Goal: Transaction & Acquisition: Purchase product/service

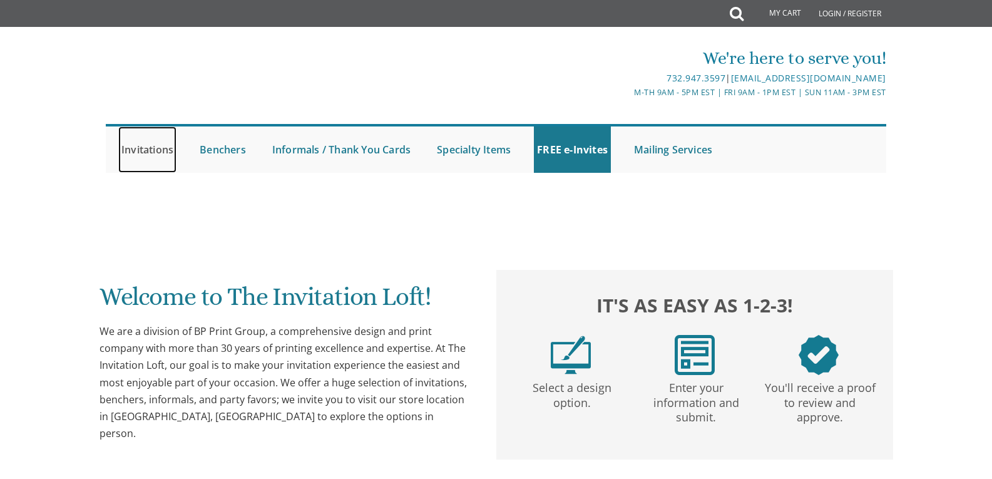
click at [143, 153] on link "Invitations" at bounding box center [147, 149] width 58 height 46
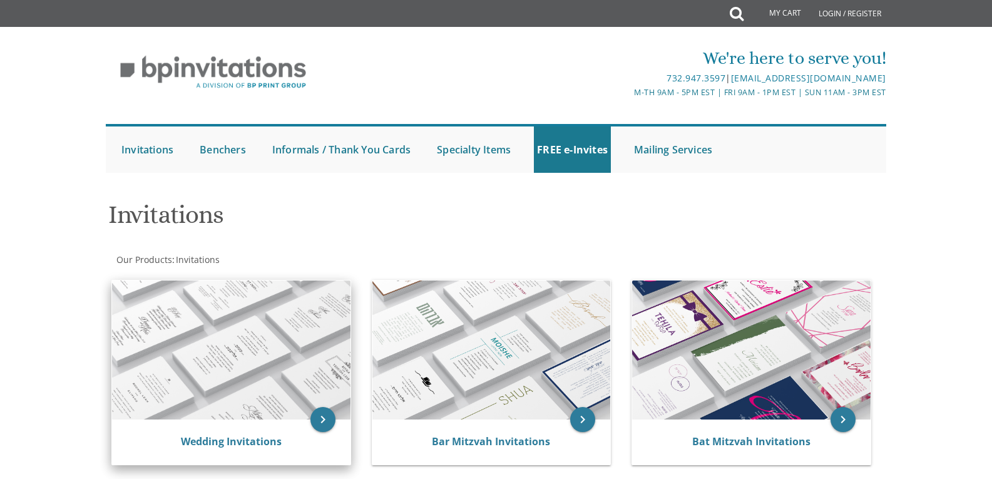
click at [276, 345] on img at bounding box center [231, 349] width 238 height 139
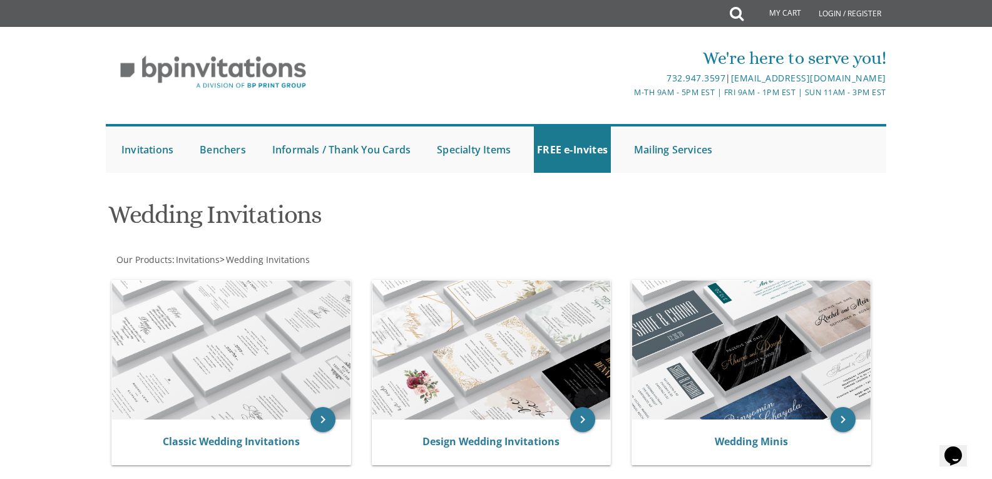
click at [276, 345] on img at bounding box center [231, 349] width 238 height 139
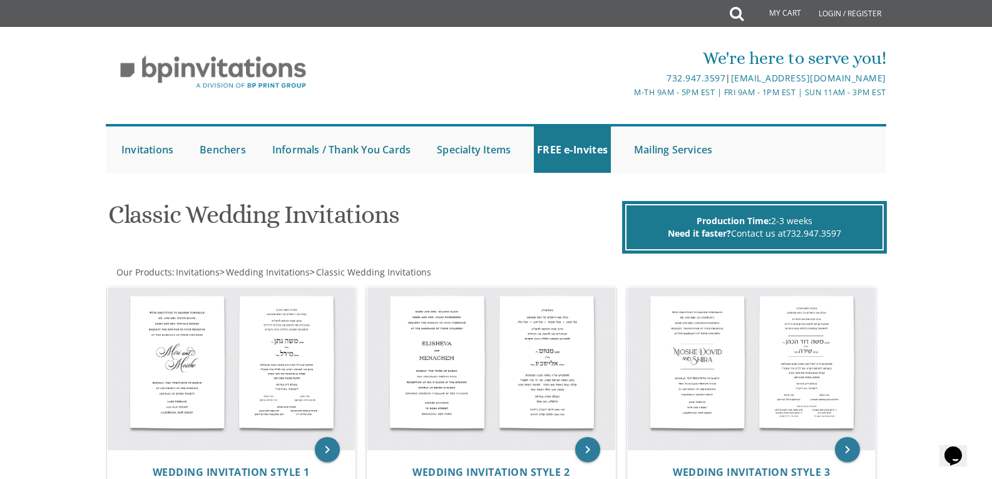
click at [247, 344] on img at bounding box center [232, 368] width 248 height 163
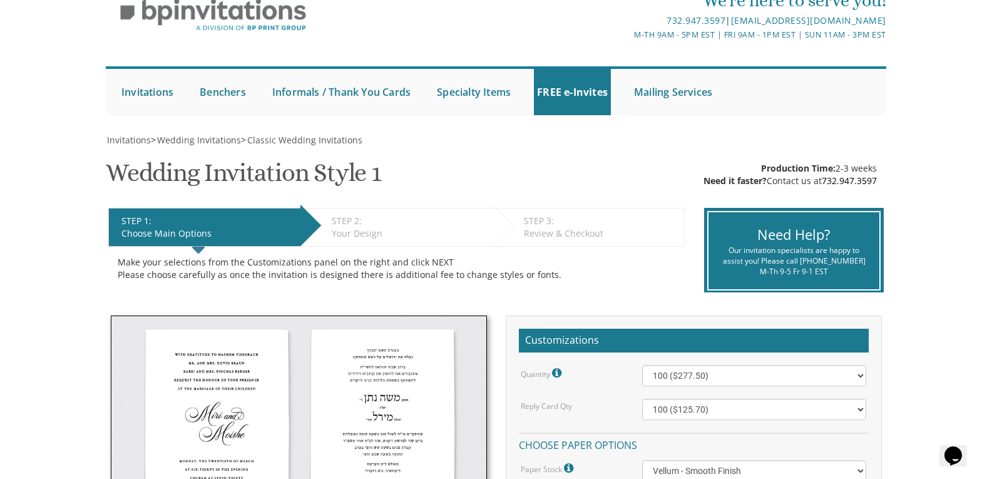
scroll to position [121, 0]
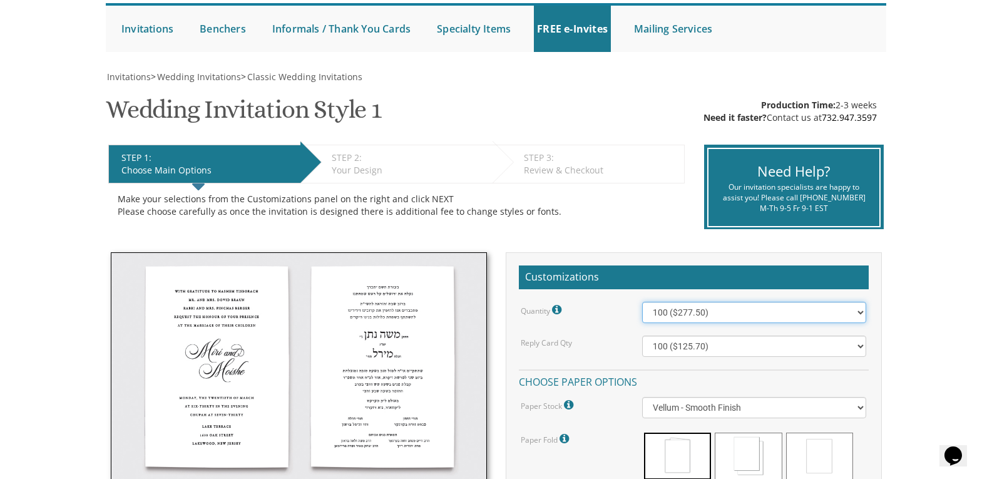
click at [856, 314] on select "100 ($277.50) 200 ($330.45) 300 ($380.65) 400 ($432.70) 500 ($482.10) 600 ($534…" at bounding box center [754, 312] width 224 height 21
select select "1200"
click at [642, 302] on select "100 ($277.50) 200 ($330.45) 300 ($380.65) 400 ($432.70) 500 ($482.10) 600 ($534…" at bounding box center [754, 312] width 224 height 21
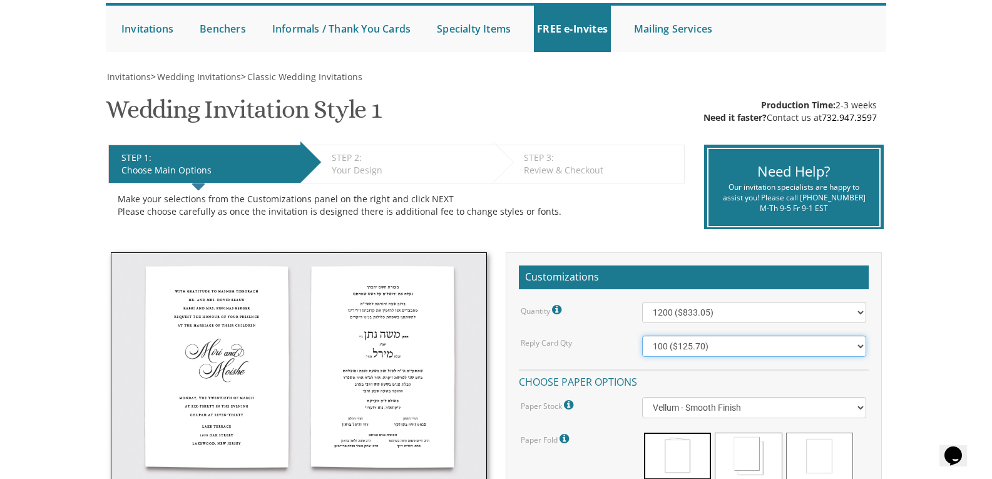
click at [860, 348] on select "100 ($125.70) 200 ($150.60) 300 ($177.95) 400 ($270.70) 500 ($225.30) 600 ($249…" at bounding box center [754, 345] width 224 height 21
select select "600"
click at [642, 335] on select "100 ($125.70) 200 ($150.60) 300 ($177.95) 400 ($270.70) 500 ($225.30) 600 ($249…" at bounding box center [754, 345] width 224 height 21
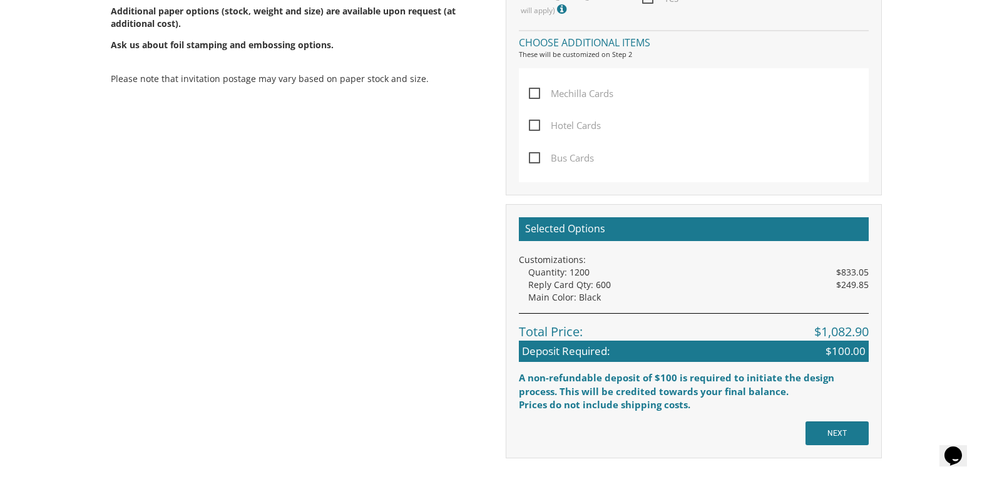
scroll to position [832, 0]
